Goal: Transaction & Acquisition: Download file/media

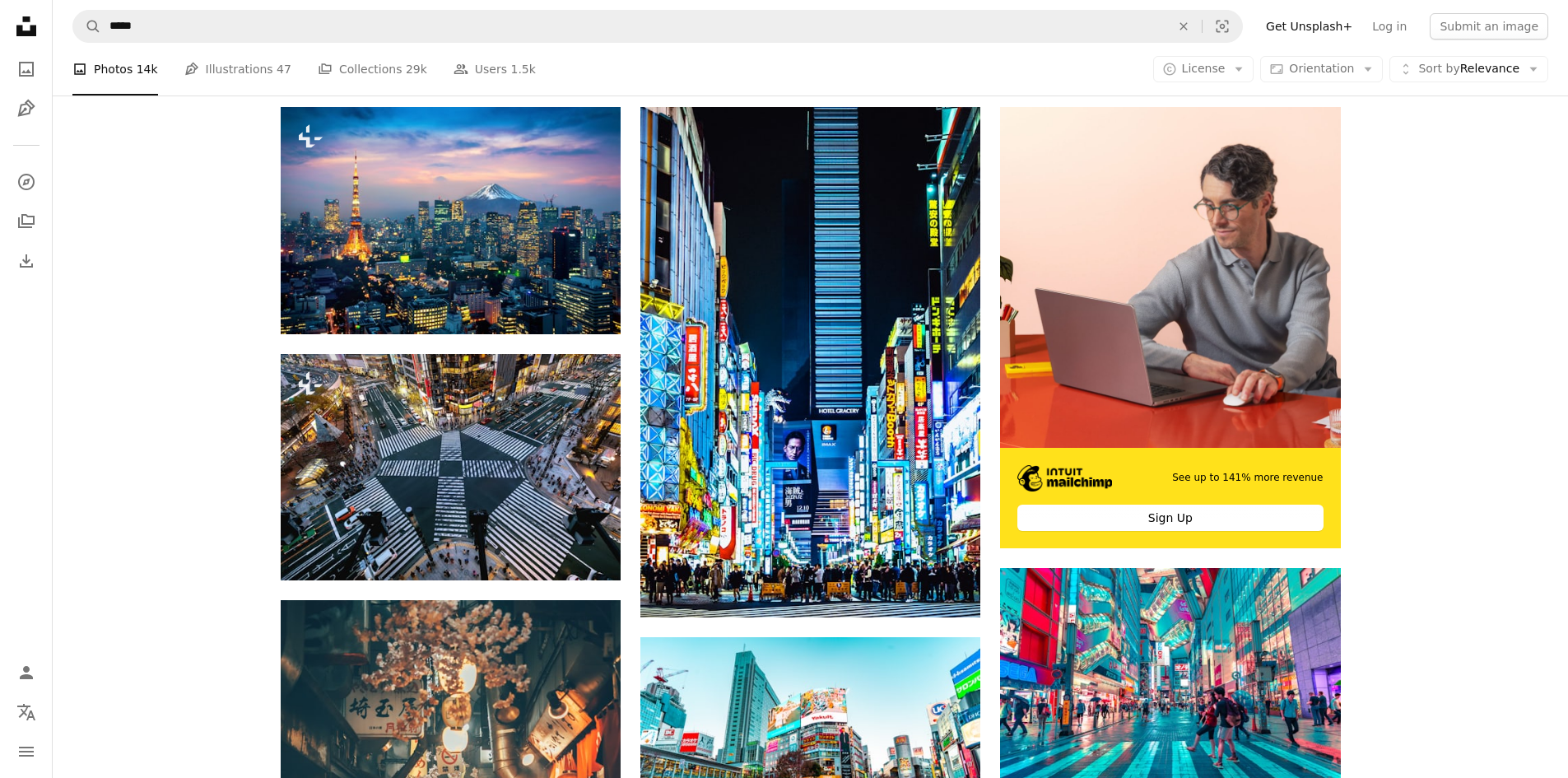
scroll to position [0, 318]
